Goal: Navigation & Orientation: Find specific page/section

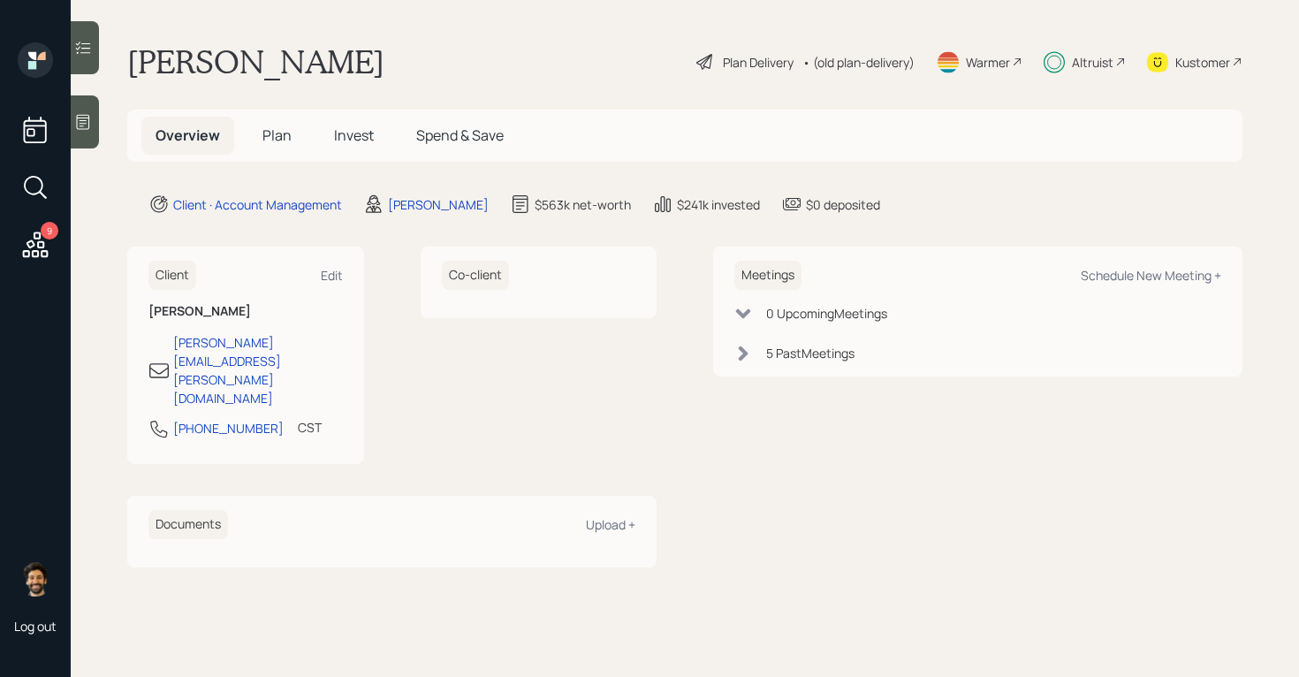
click at [1081, 57] on div "Altruist" at bounding box center [1093, 62] width 42 height 19
